Goal: Task Accomplishment & Management: Use online tool/utility

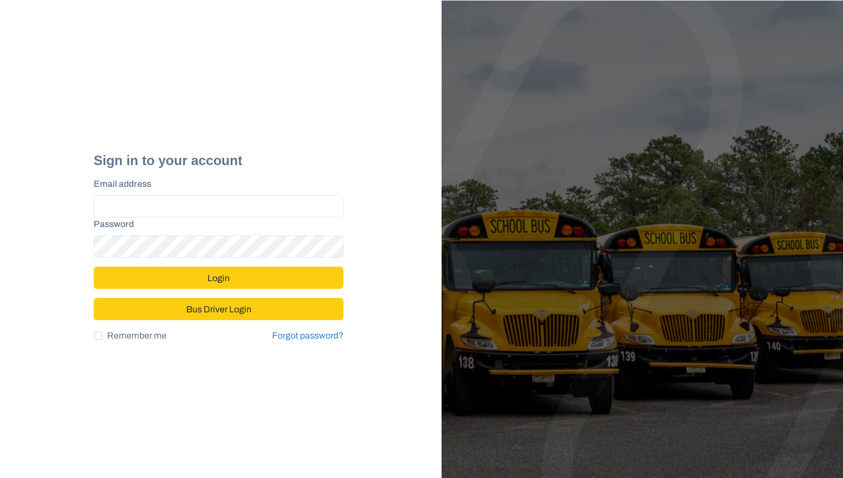
type input "**********"
click at [173, 276] on button "Login" at bounding box center [219, 278] width 250 height 22
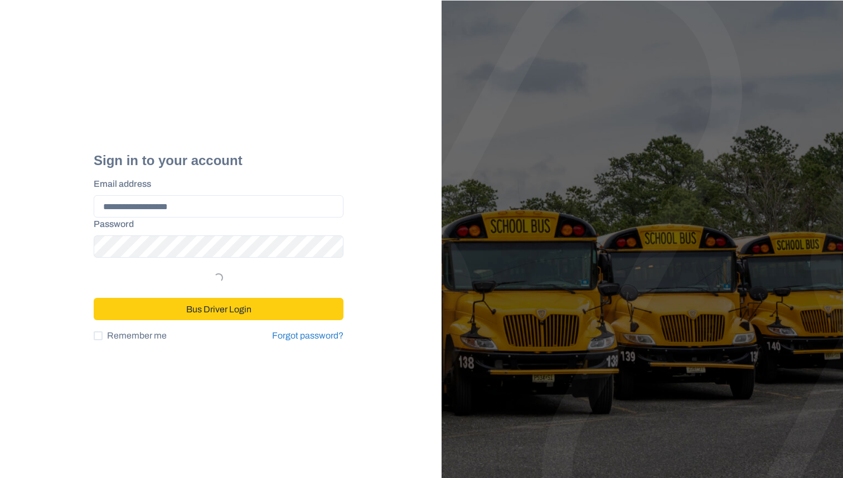
select select "*"
select select "****"
